Goal: Navigation & Orientation: Find specific page/section

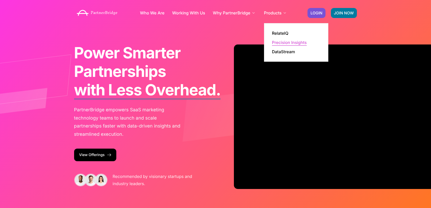
click at [281, 40] on link "Precision Insights" at bounding box center [289, 42] width 35 height 4
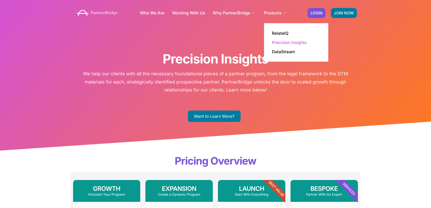
click at [269, 50] on ul "RelateIQ Precision Insights DataStream" at bounding box center [296, 42] width 64 height 39
click at [272, 51] on link "DataStream" at bounding box center [283, 52] width 23 height 4
